Goal: Task Accomplishment & Management: Manage account settings

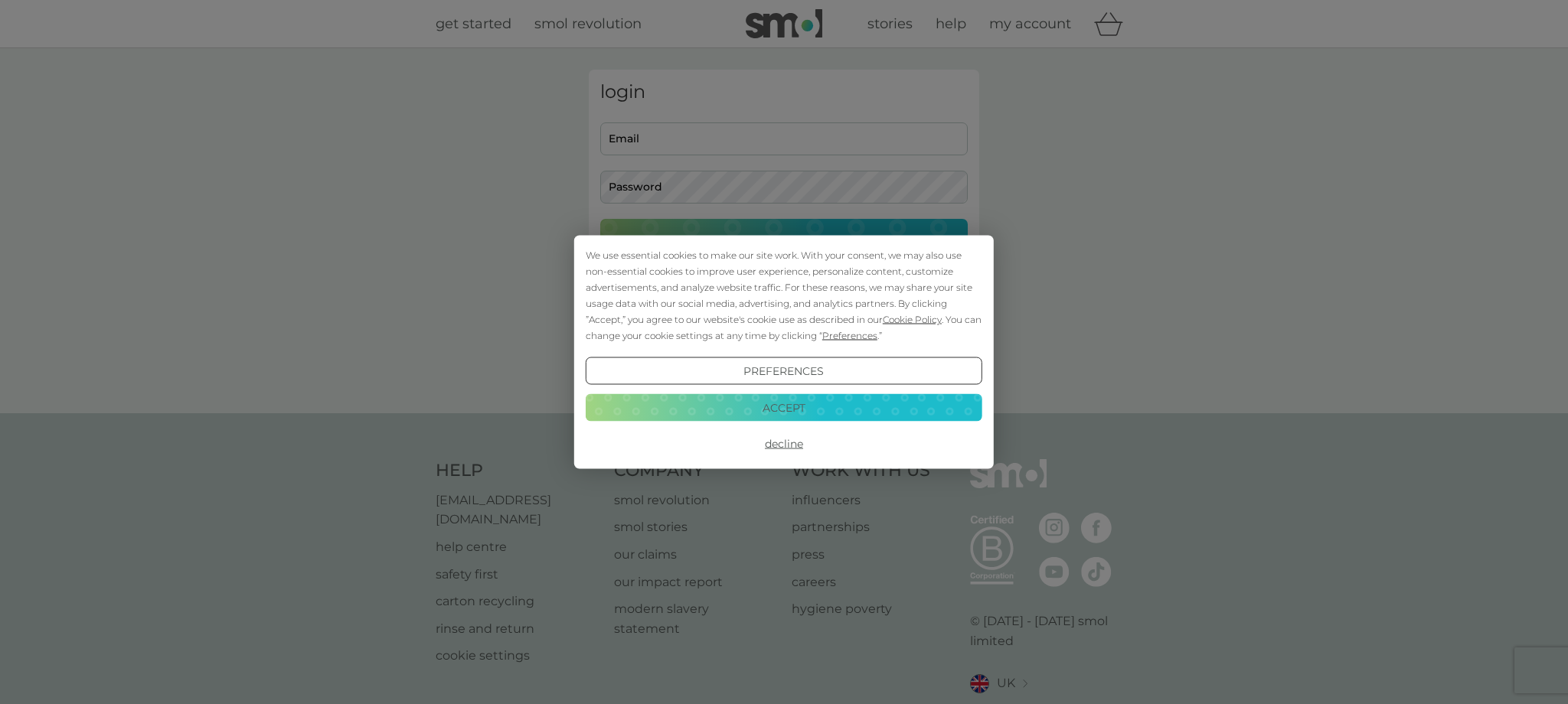
type input "[PERSON_NAME][EMAIL_ADDRESS][PERSON_NAME][DOMAIN_NAME]"
click at [767, 410] on button "Accept" at bounding box center [784, 406] width 397 height 27
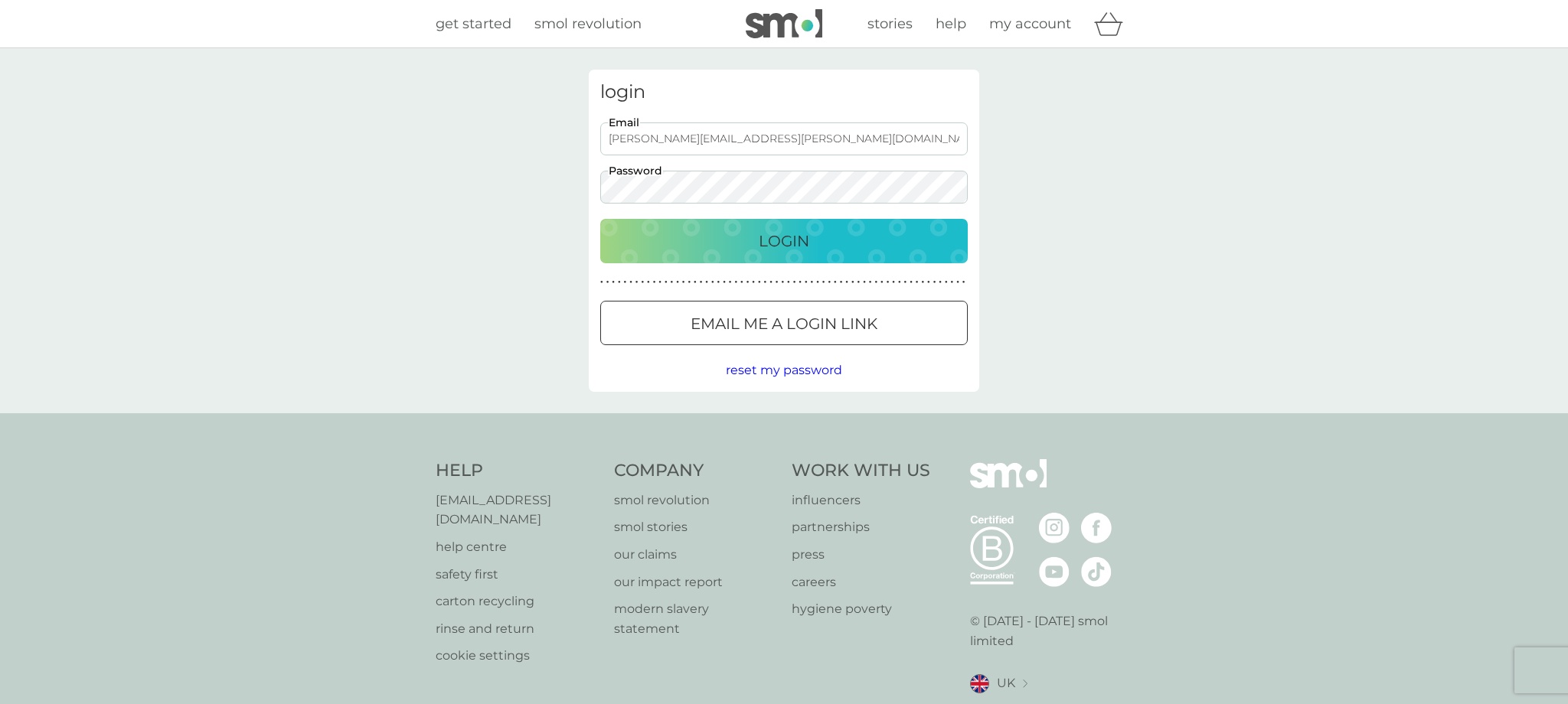
click at [714, 241] on div "Login" at bounding box center [783, 241] width 337 height 25
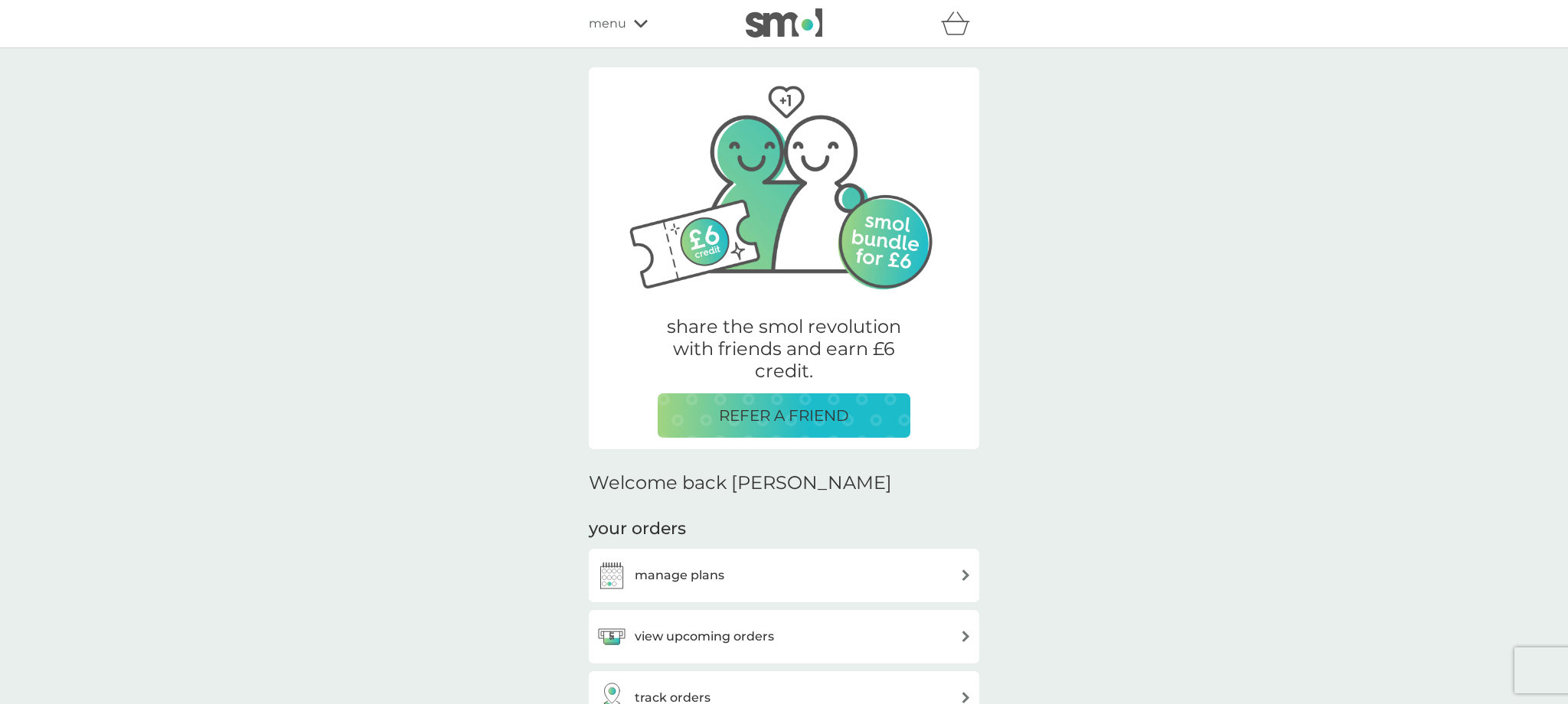
click at [962, 575] on img at bounding box center [966, 575] width 12 height 12
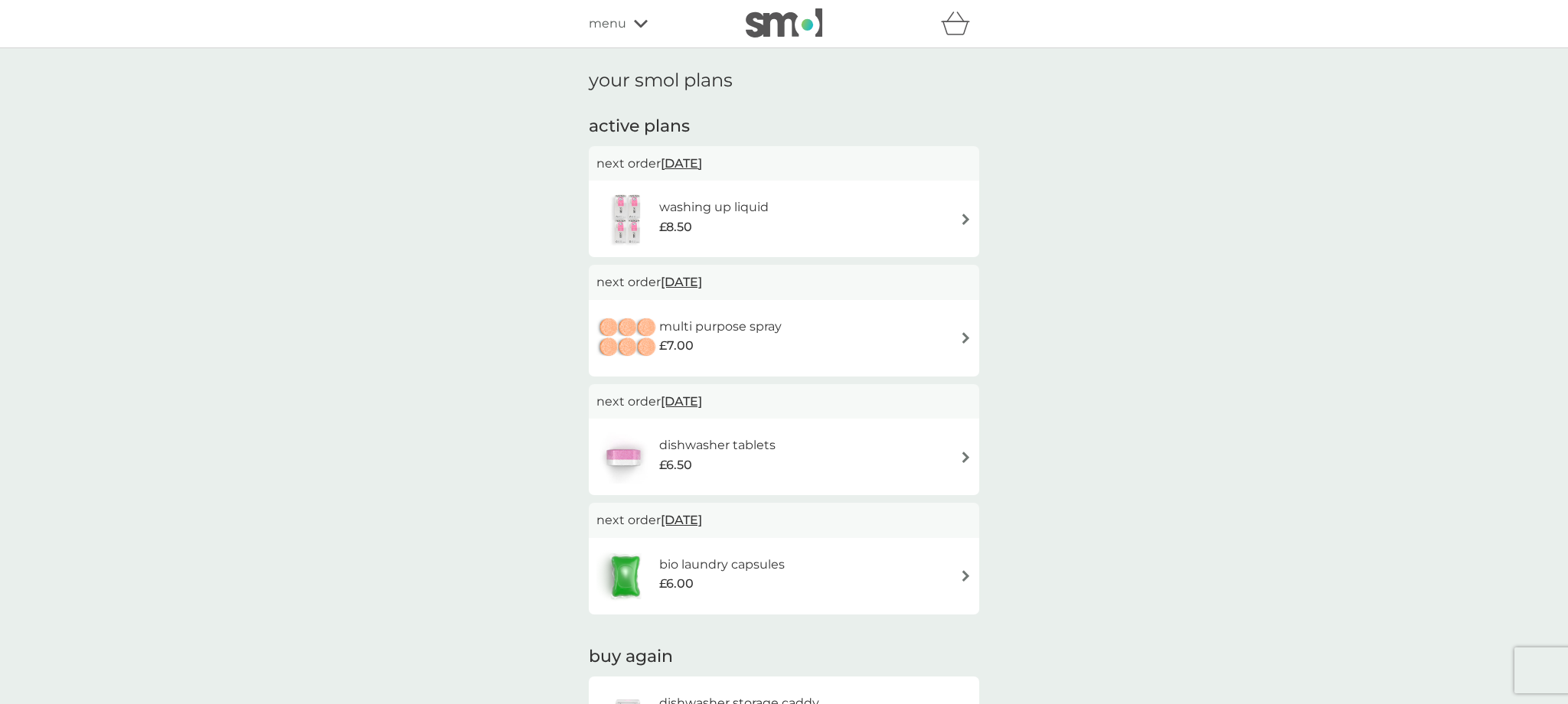
click at [964, 222] on img at bounding box center [966, 219] width 12 height 12
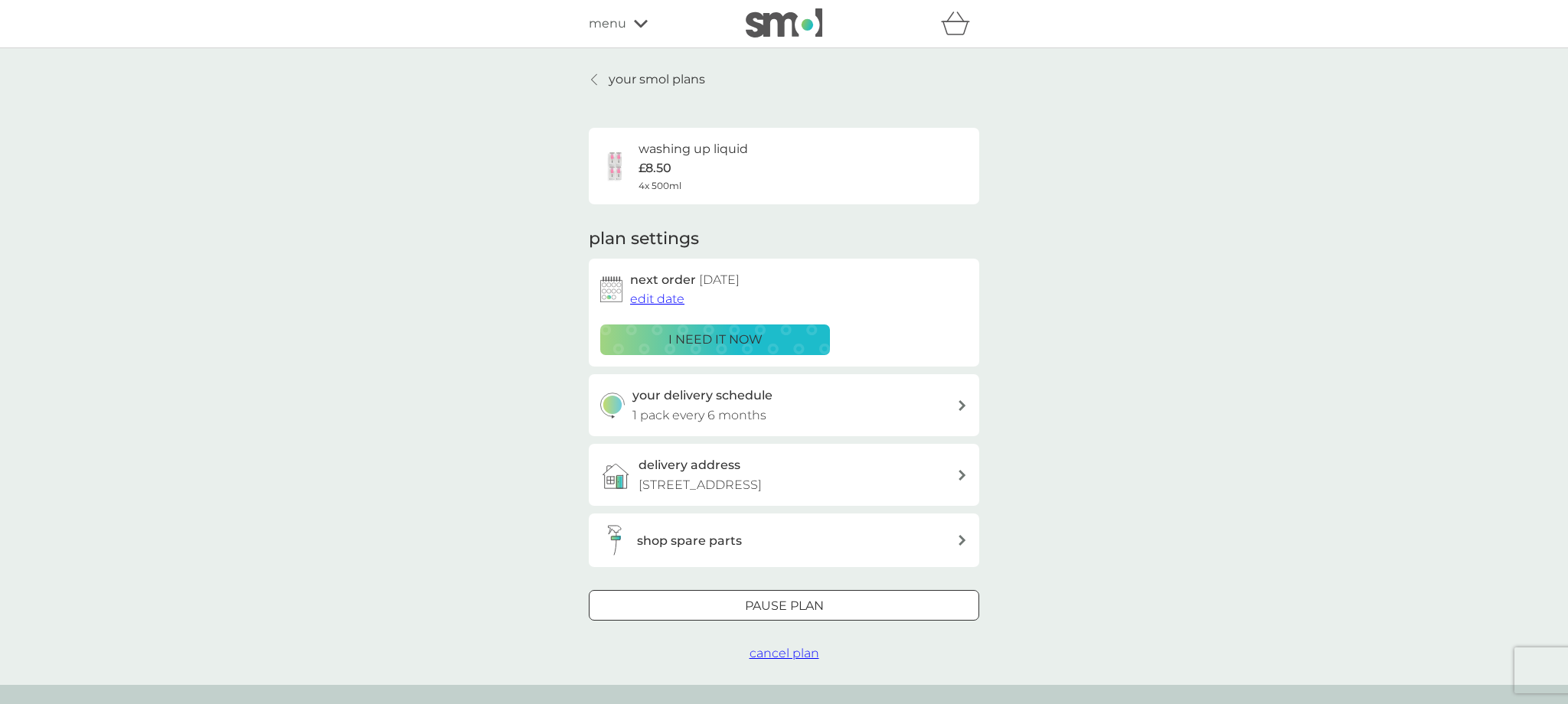
click at [674, 302] on span "edit date" at bounding box center [656, 298] width 54 height 15
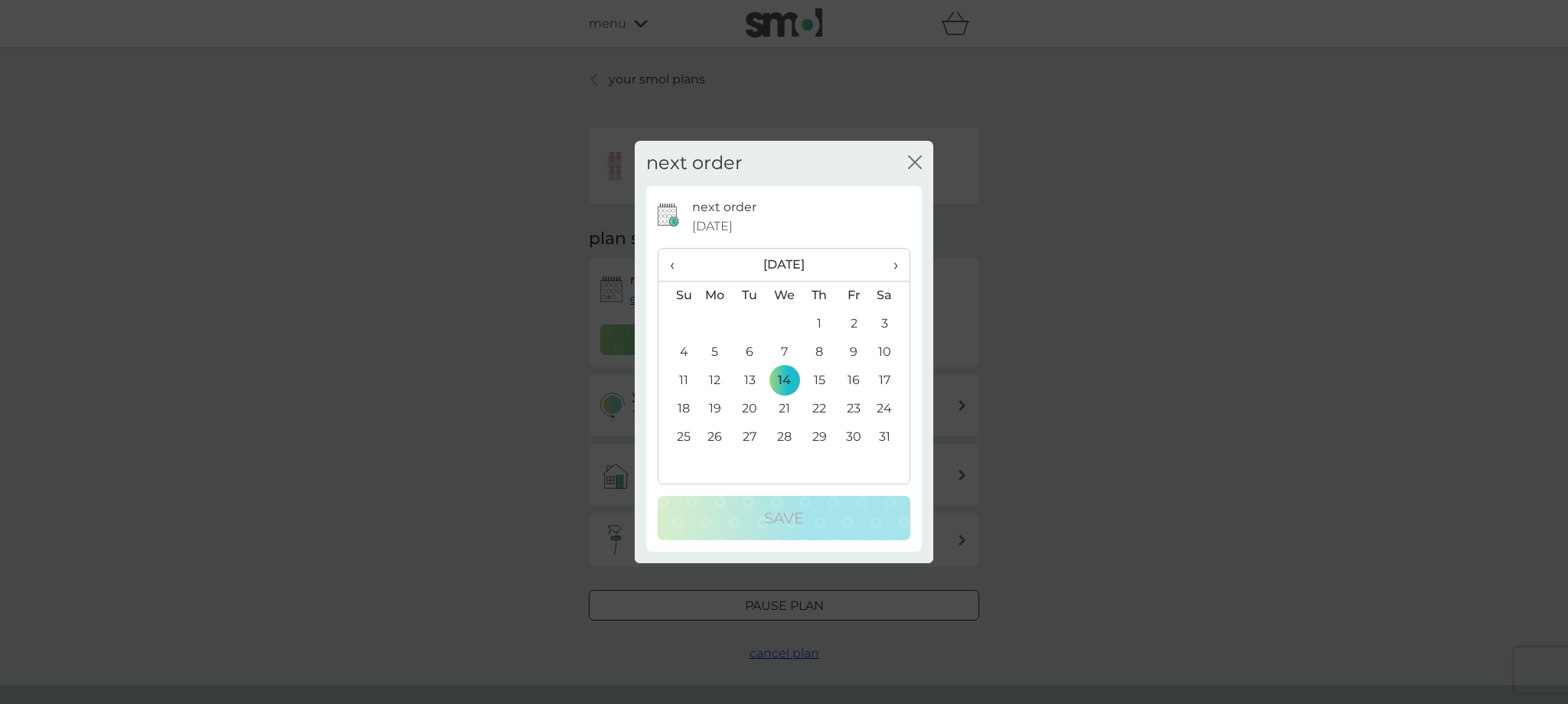
click at [912, 165] on icon "close" at bounding box center [912, 162] width 6 height 12
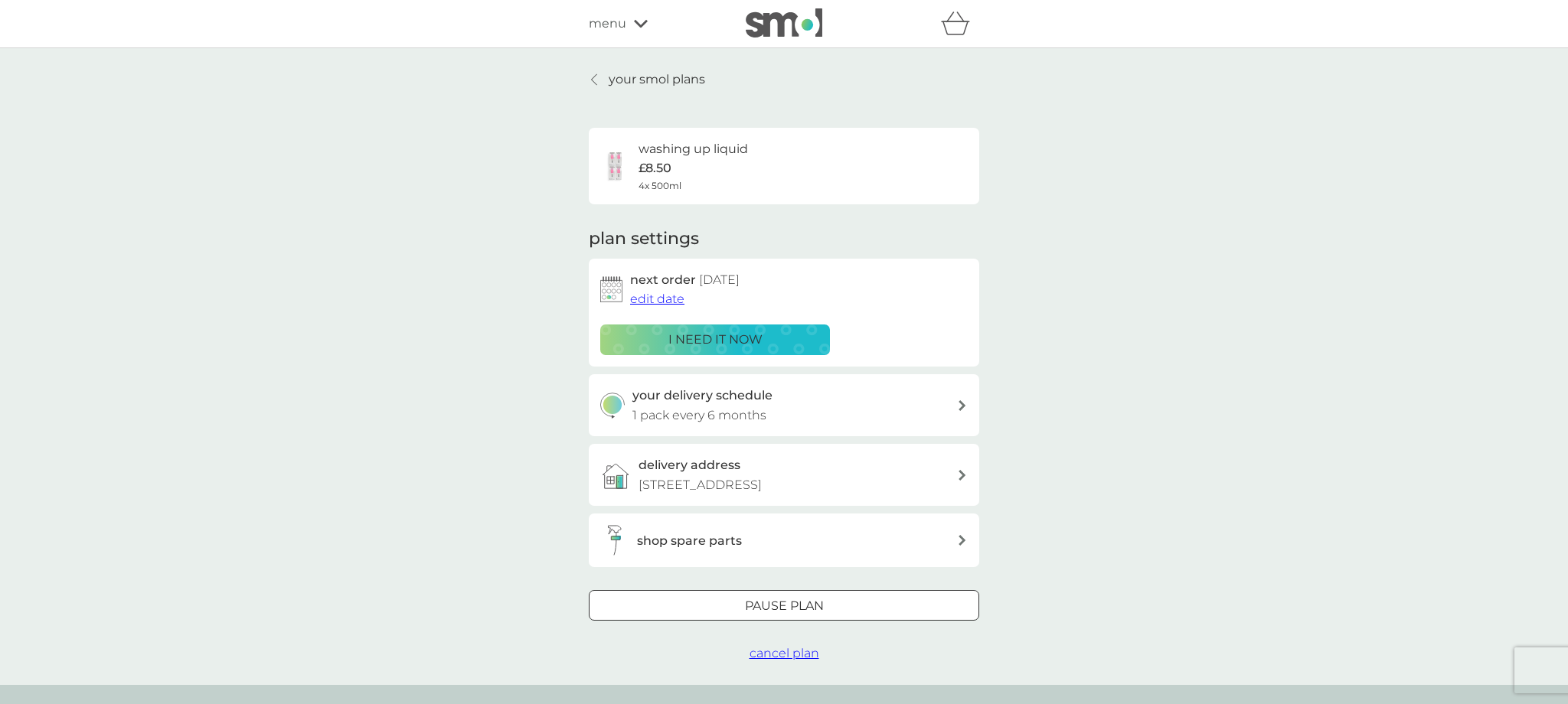
click at [595, 78] on icon at bounding box center [594, 80] width 6 height 12
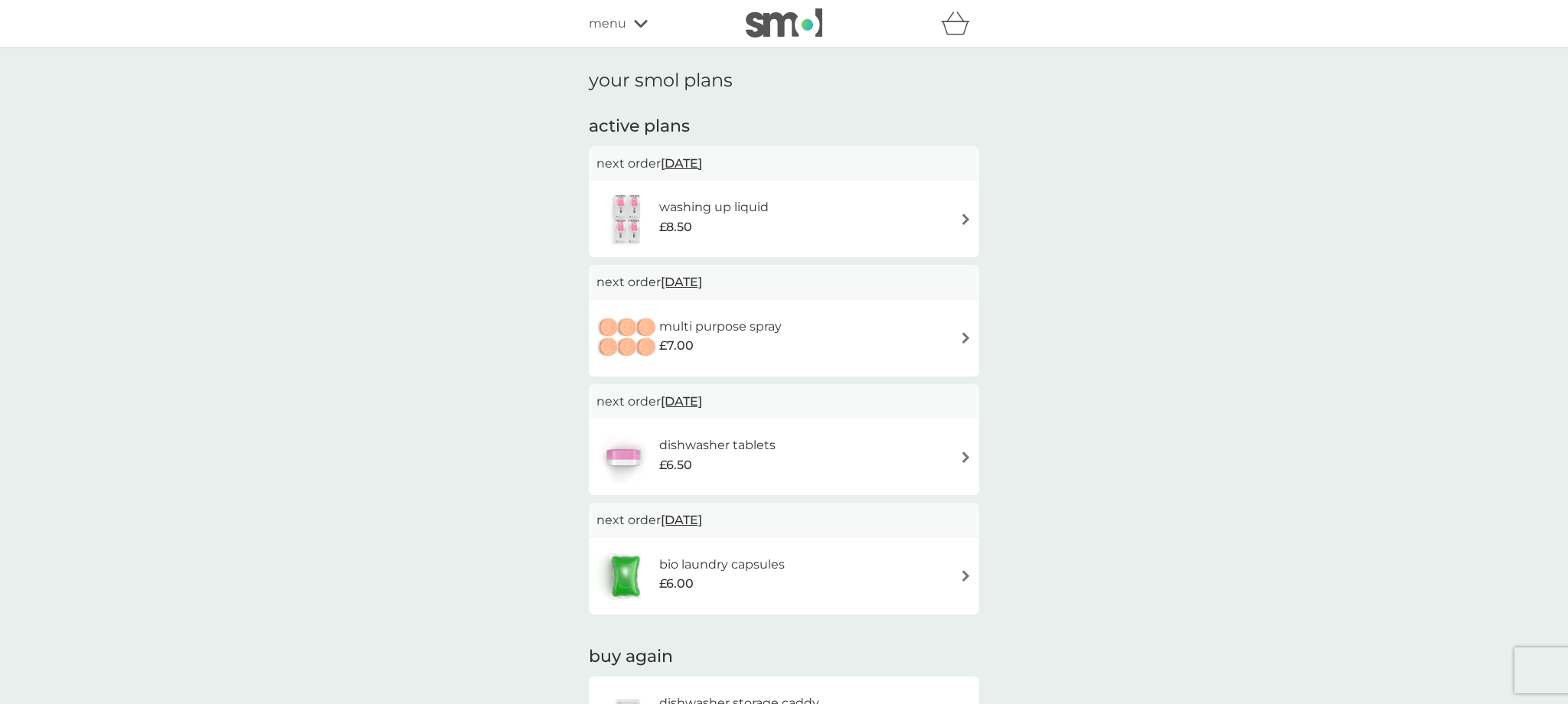
click at [966, 335] on img at bounding box center [966, 338] width 12 height 12
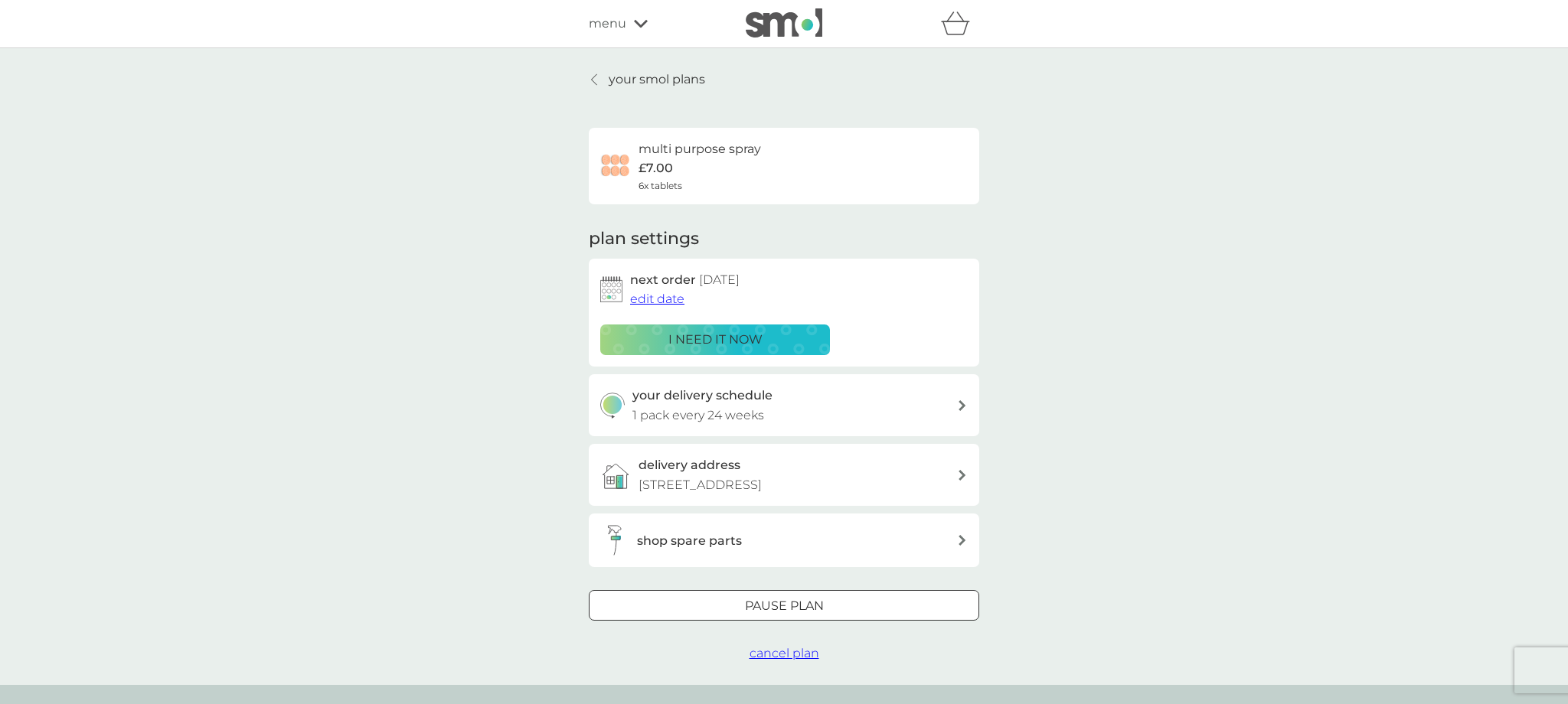
click at [594, 84] on icon at bounding box center [594, 80] width 6 height 12
